Goal: Task Accomplishment & Management: Manage account settings

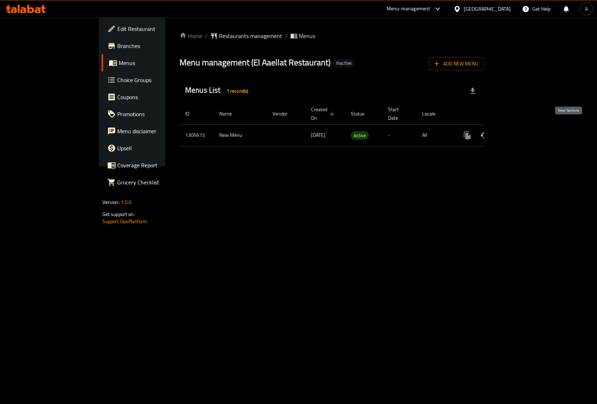
click at [523, 132] on icon "enhanced table" at bounding box center [518, 135] width 9 height 9
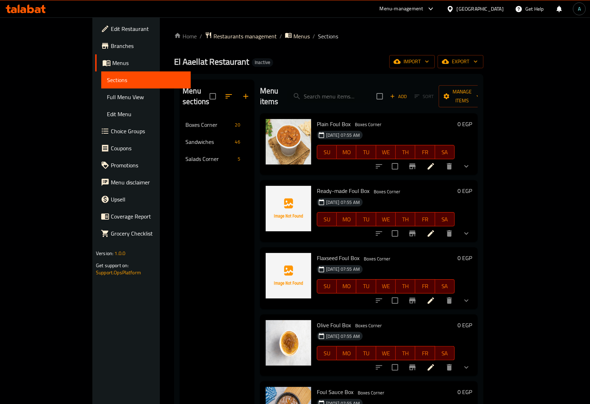
click at [107, 98] on span "Full Menu View" at bounding box center [146, 97] width 78 height 9
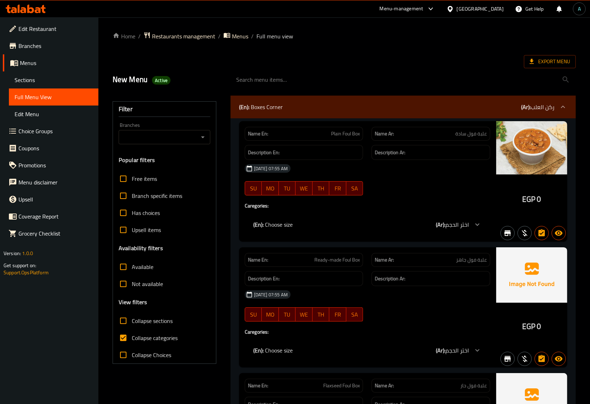
click at [152, 339] on span "Collapse categories" at bounding box center [155, 338] width 46 height 9
click at [132, 339] on input "Collapse categories" at bounding box center [123, 338] width 17 height 17
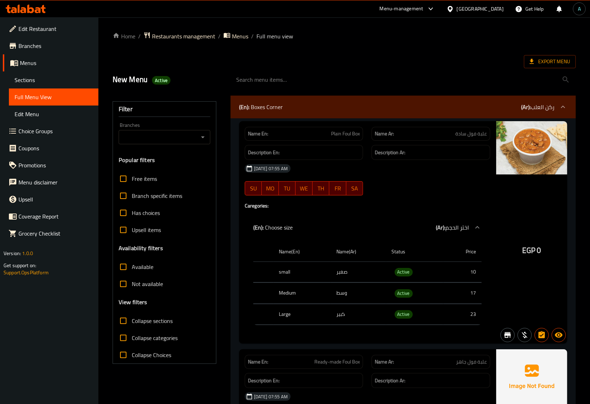
click at [305, 109] on div "(En): Boxes Corner (Ar): ركن العلب" at bounding box center [397, 107] width 316 height 9
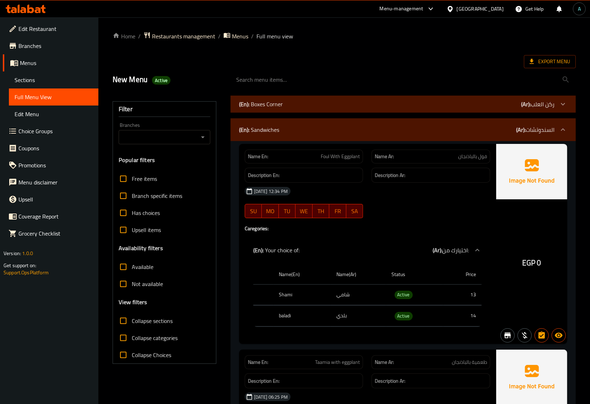
click at [146, 334] on span "Collapse categories" at bounding box center [155, 338] width 46 height 9
click at [132, 334] on input "Collapse categories" at bounding box center [123, 338] width 17 height 17
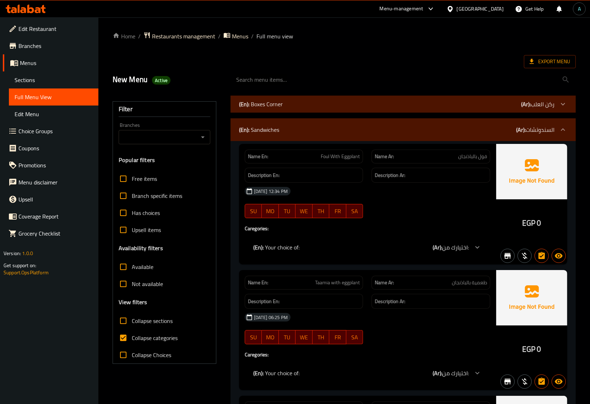
click at [148, 336] on span "Collapse categories" at bounding box center [155, 338] width 46 height 9
click at [132, 336] on input "Collapse categories" at bounding box center [123, 338] width 17 height 17
checkbox input "false"
click at [151, 329] on label "Collapse sections" at bounding box center [144, 320] width 58 height 17
click at [132, 329] on input "Collapse sections" at bounding box center [123, 320] width 17 height 17
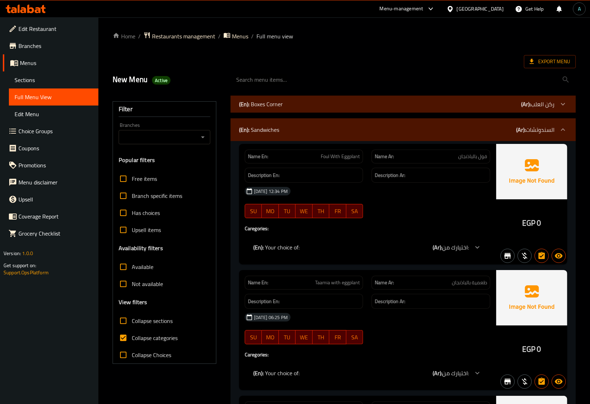
checkbox input "true"
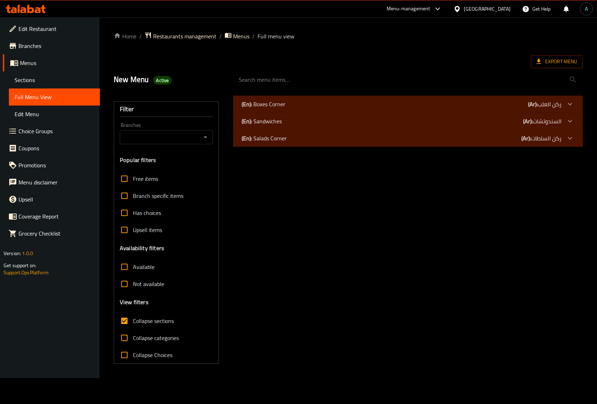
click at [280, 108] on p "(En): Sandwiches" at bounding box center [264, 104] width 44 height 9
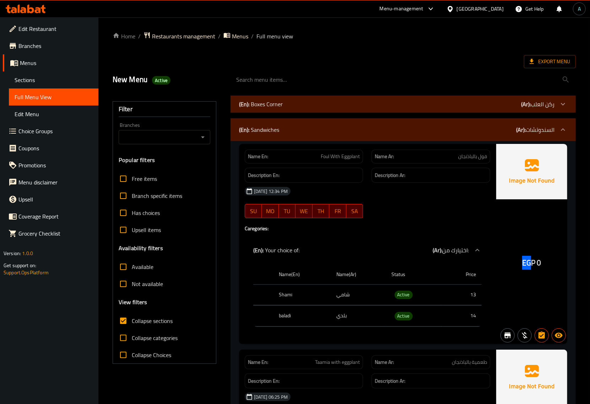
drag, startPoint x: 523, startPoint y: 267, endPoint x: 534, endPoint y: 267, distance: 11.4
click at [535, 267] on div "EGP 0" at bounding box center [532, 263] width 19 height 11
copy span "EGP"
click at [407, 295] on span "Active" at bounding box center [404, 295] width 18 height 8
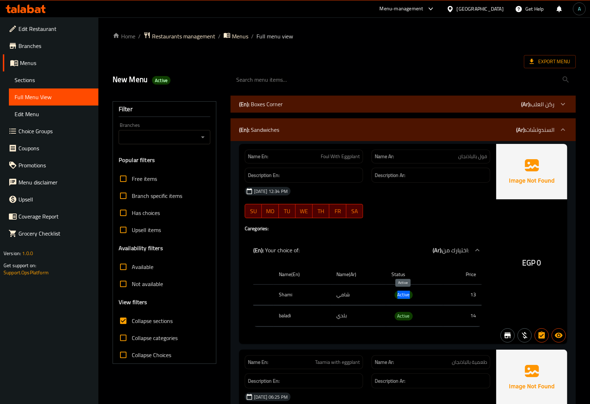
copy span "Active"
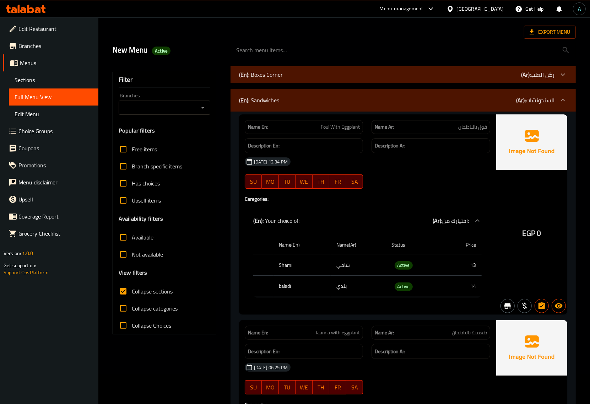
scroll to position [44, 0]
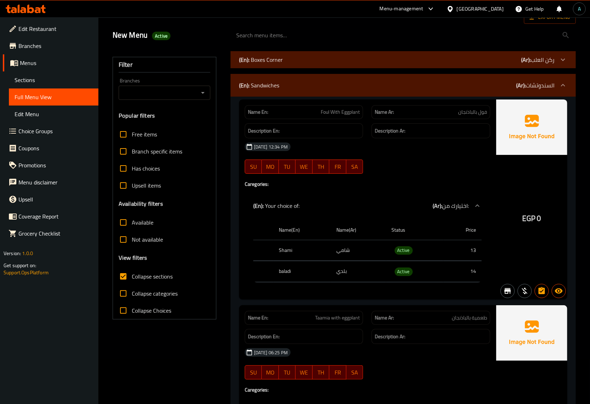
click at [153, 292] on span "Collapse categories" at bounding box center [155, 293] width 46 height 9
click at [132, 292] on input "Collapse categories" at bounding box center [123, 293] width 17 height 17
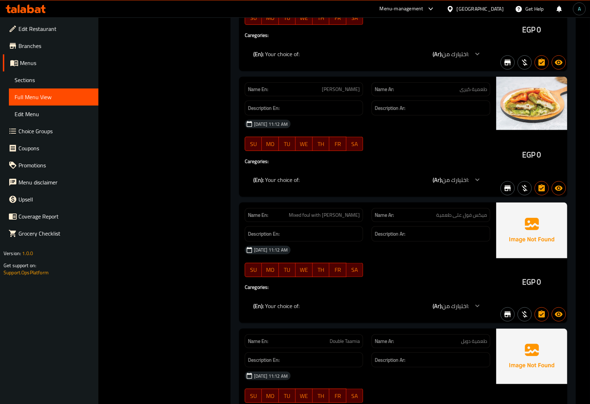
scroll to position [0, 0]
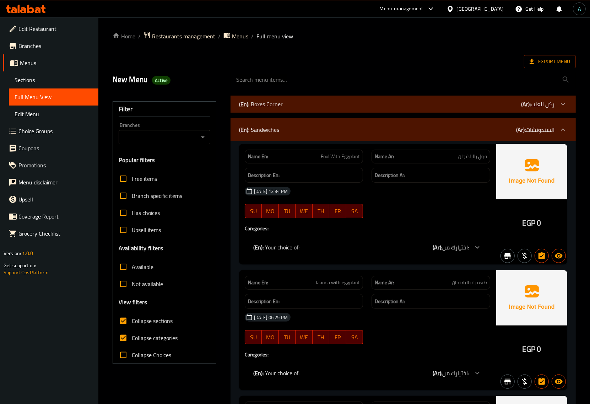
click at [146, 339] on span "Collapse categories" at bounding box center [155, 338] width 46 height 9
click at [132, 339] on input "Collapse categories" at bounding box center [123, 338] width 17 height 17
checkbox input "false"
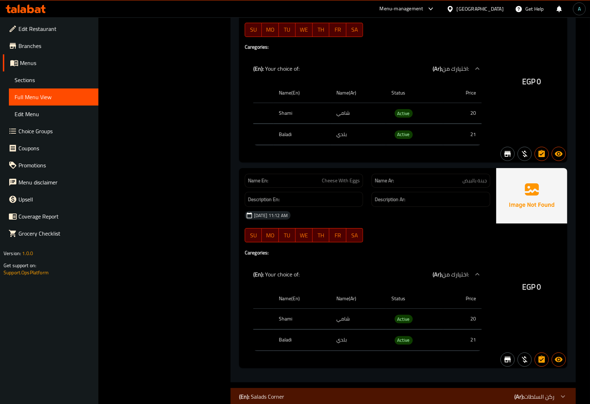
scroll to position [9504, 0]
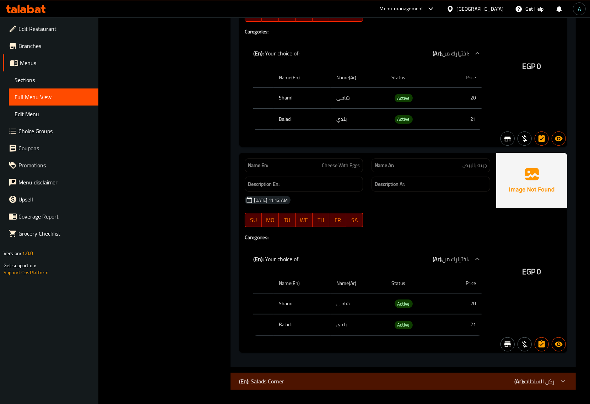
click at [474, 237] on h4 "Caregories:" at bounding box center [368, 237] width 246 height 7
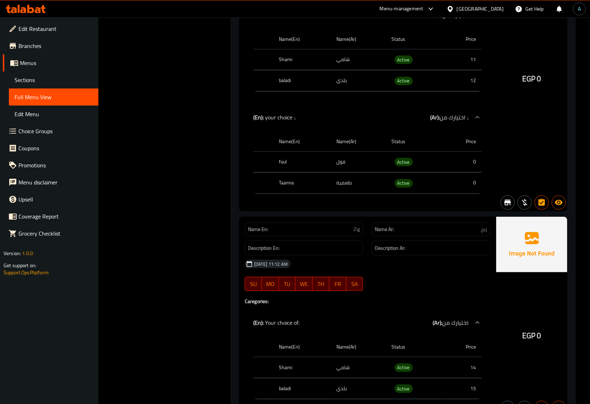
scroll to position [0, 0]
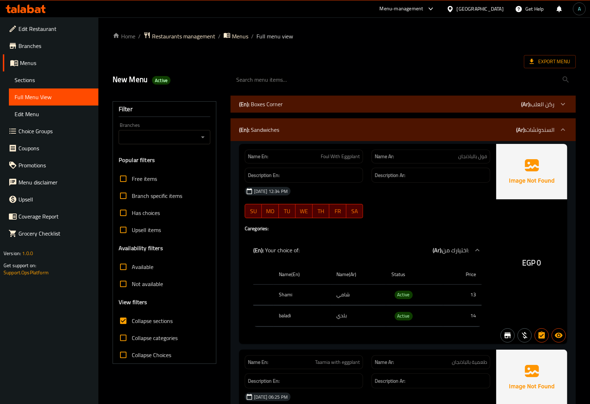
click at [258, 106] on p "(En): Boxes Corner" at bounding box center [261, 104] width 44 height 9
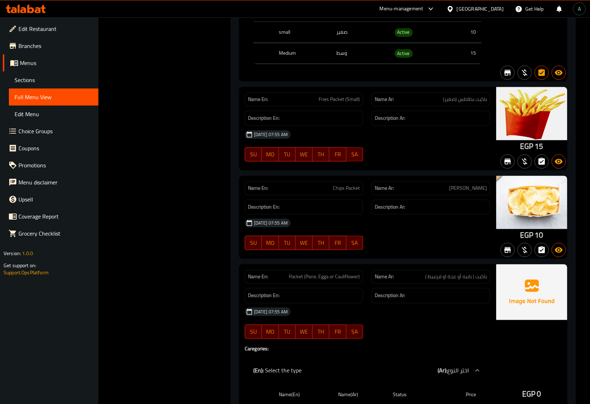
scroll to position [3555, 0]
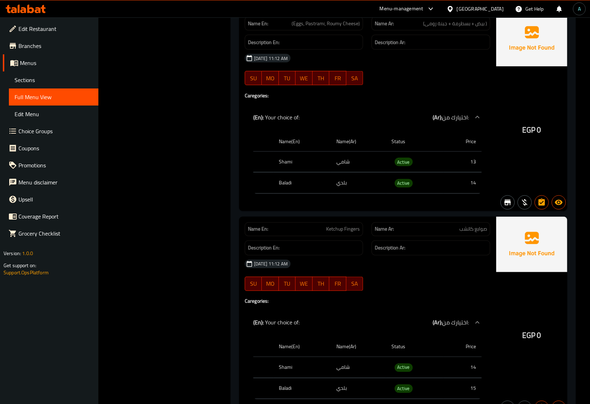
scroll to position [10490, 0]
